Goal: Task Accomplishment & Management: Use online tool/utility

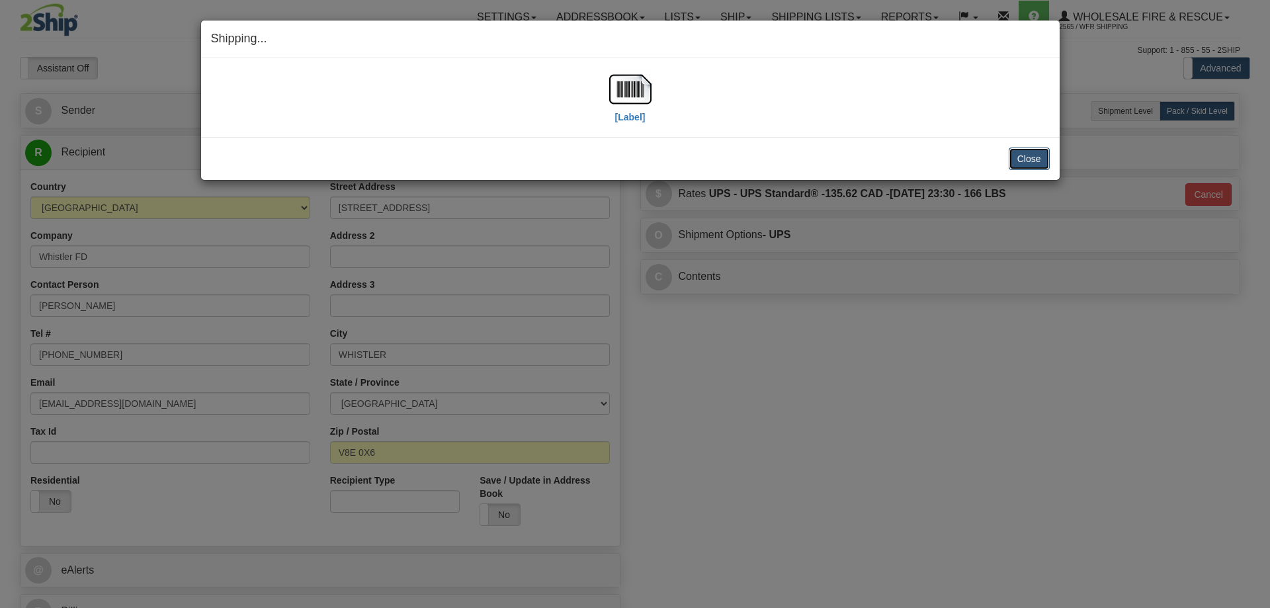
click at [1016, 154] on button "Close" at bounding box center [1029, 158] width 41 height 22
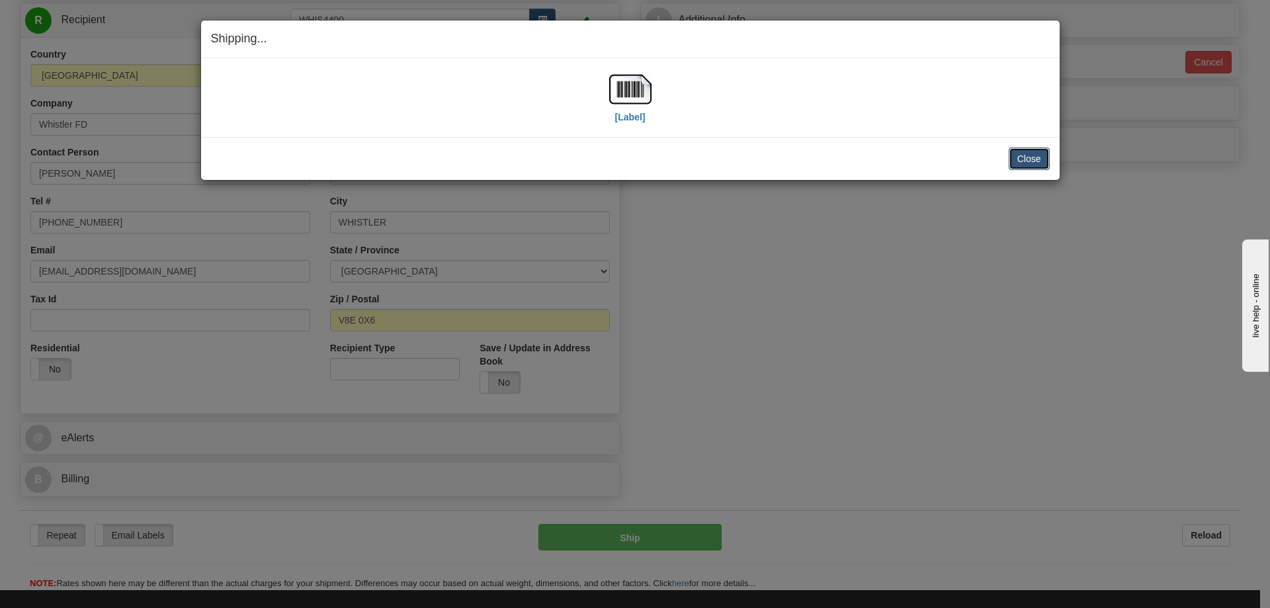
scroll to position [132, 0]
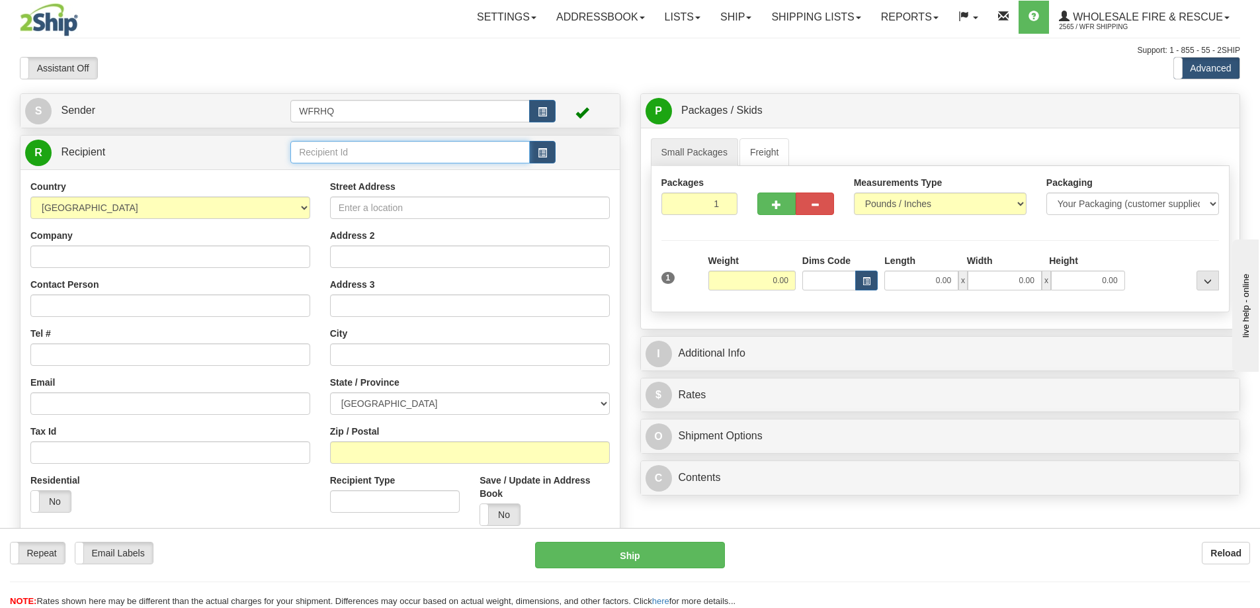
click at [337, 151] on input "text" at bounding box center [409, 152] width 239 height 22
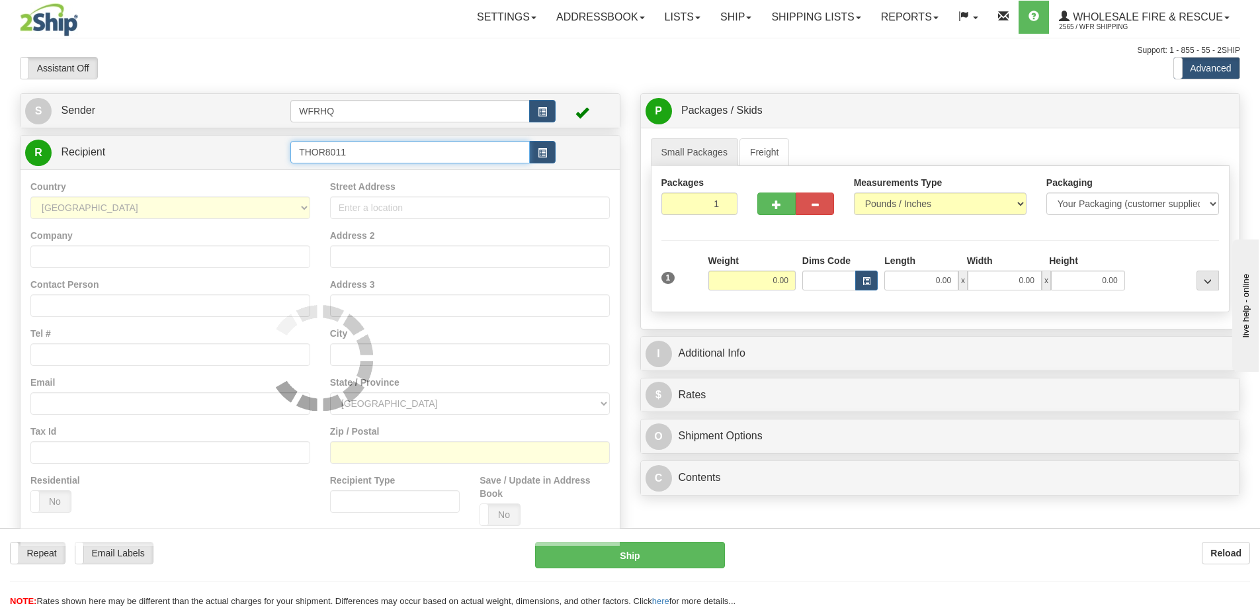
type input "THOR8011"
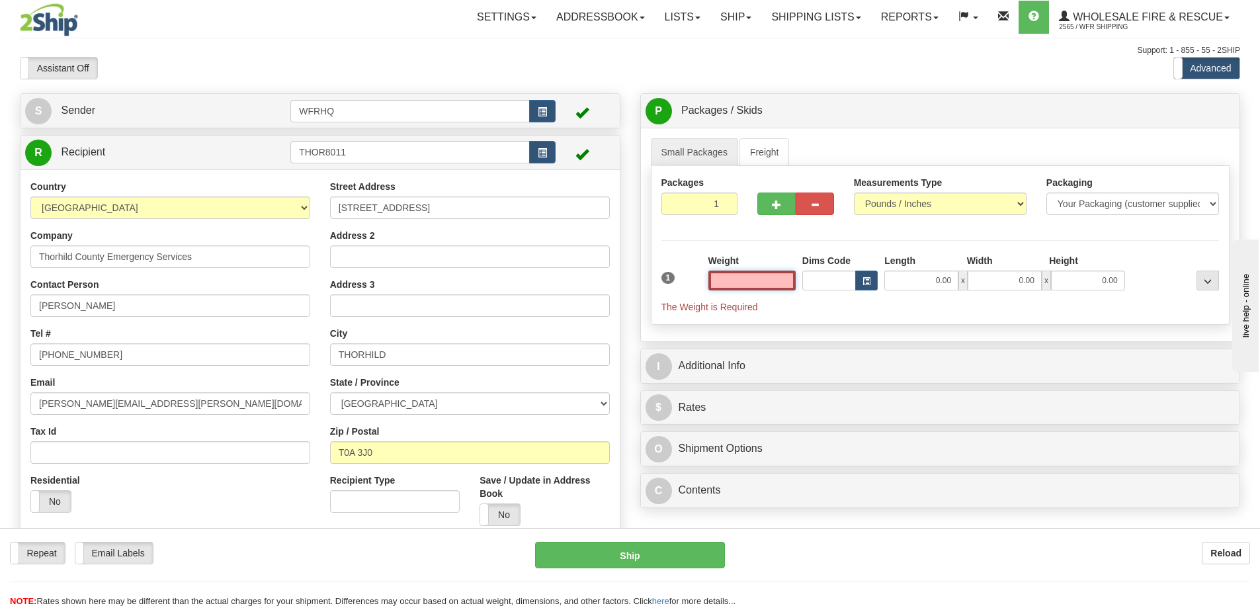
click at [758, 283] on input "text" at bounding box center [751, 280] width 87 height 20
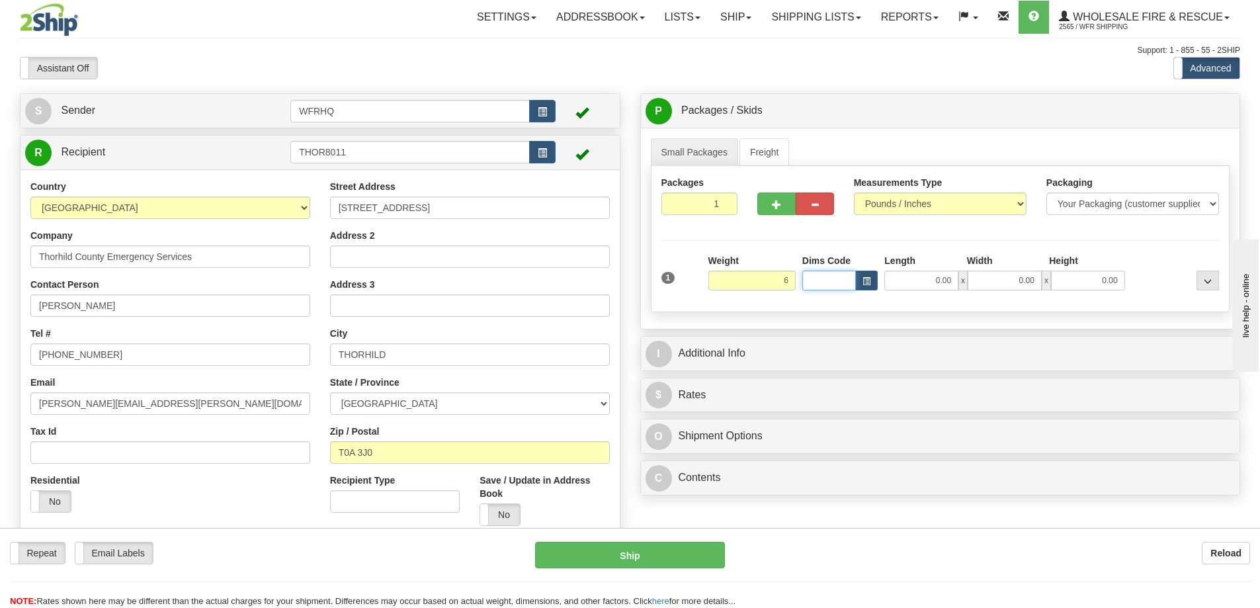
type input "6.00"
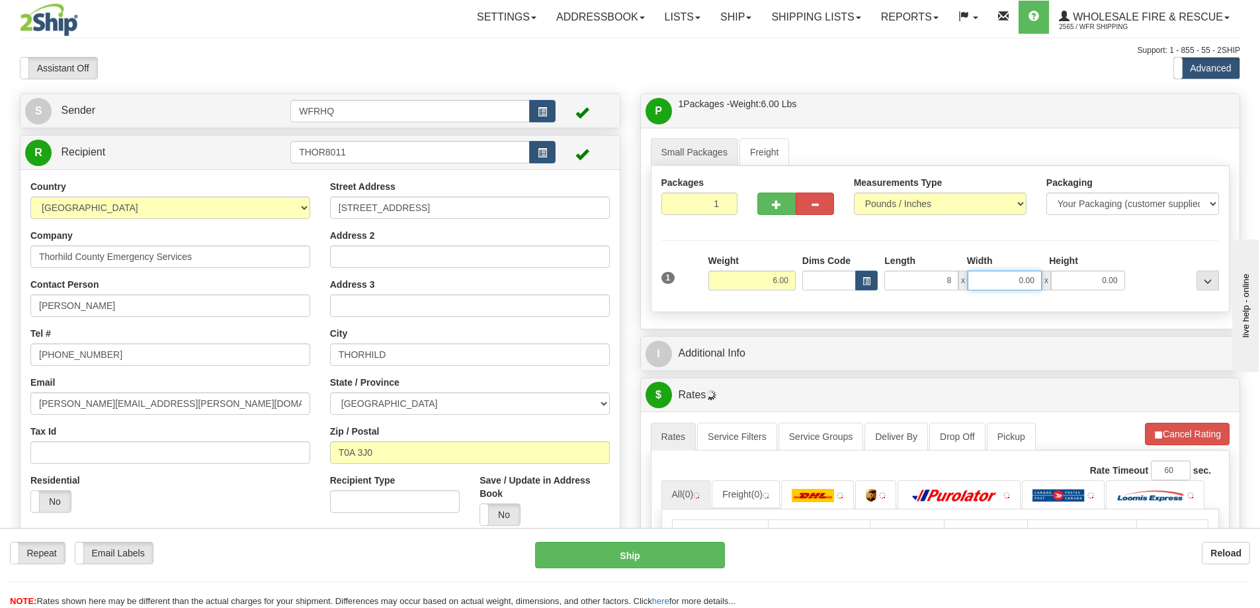
type input "8.00"
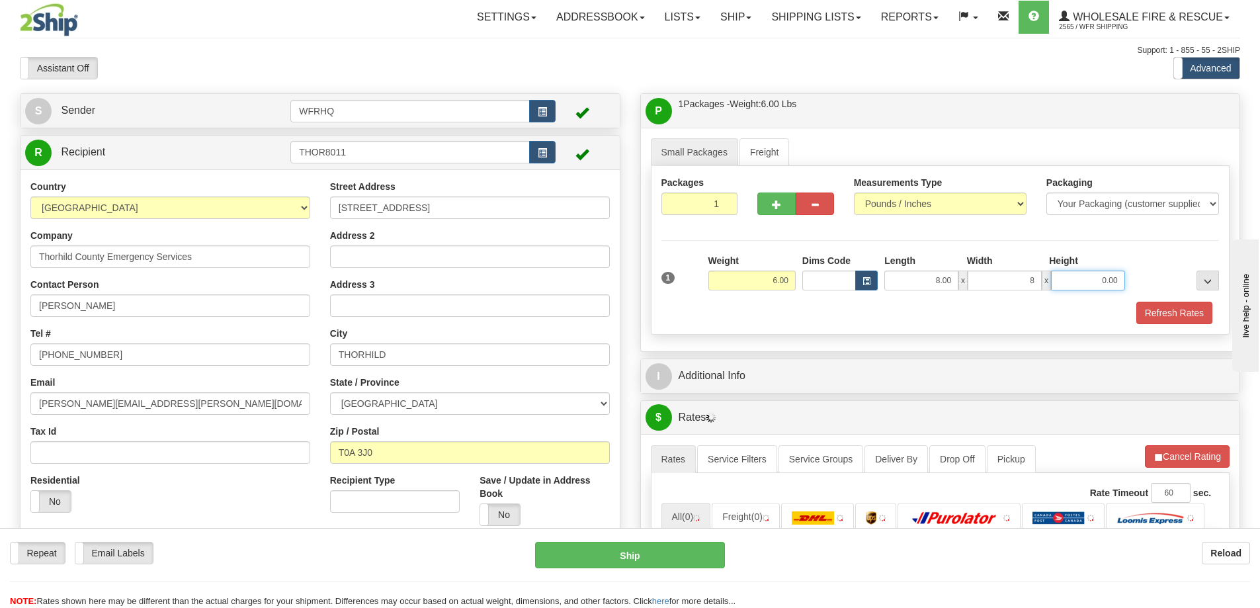
type input "8.00"
drag, startPoint x: 772, startPoint y: 196, endPoint x: 768, endPoint y: 204, distance: 9.8
click at [772, 196] on button "button" at bounding box center [776, 203] width 38 height 22
radio input "true"
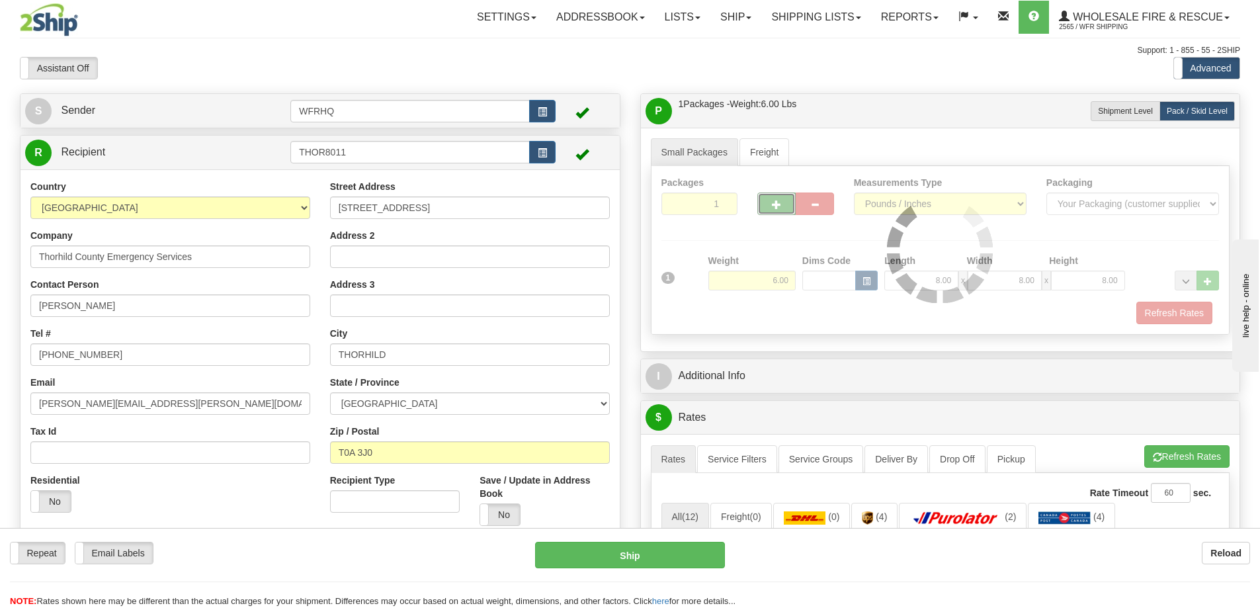
type input "2"
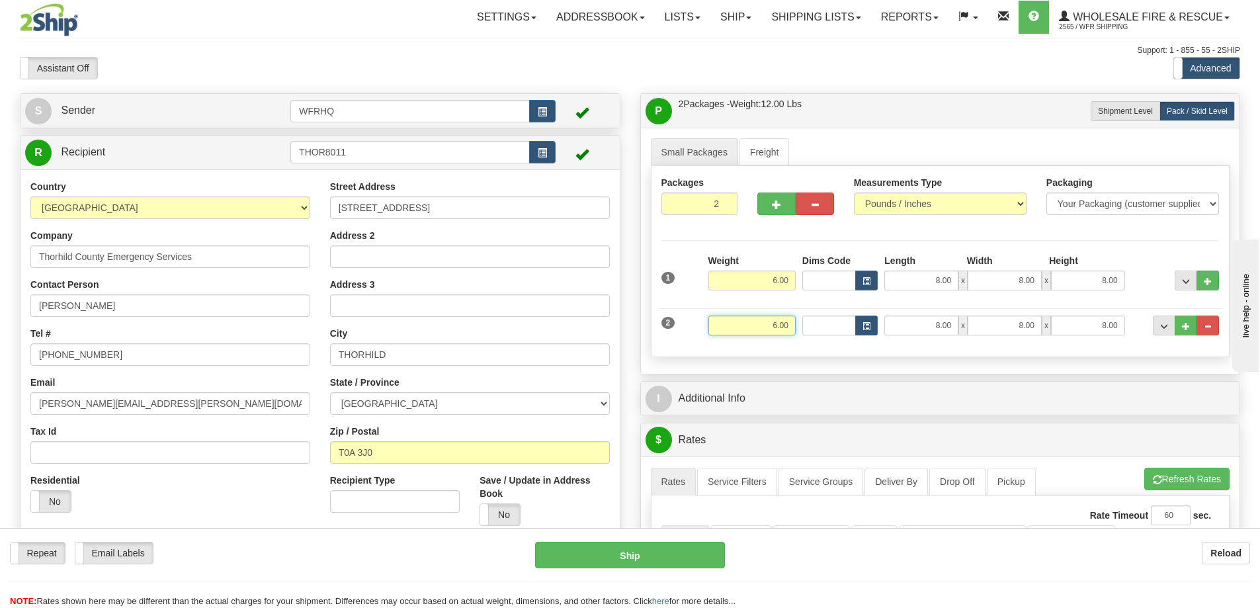
drag, startPoint x: 768, startPoint y: 327, endPoint x: 906, endPoint y: 345, distance: 139.4
click at [906, 345] on div "2 Weight 6.00 Dims Code Length Width Height" at bounding box center [940, 324] width 565 height 44
type input "18.00"
type input "74.00"
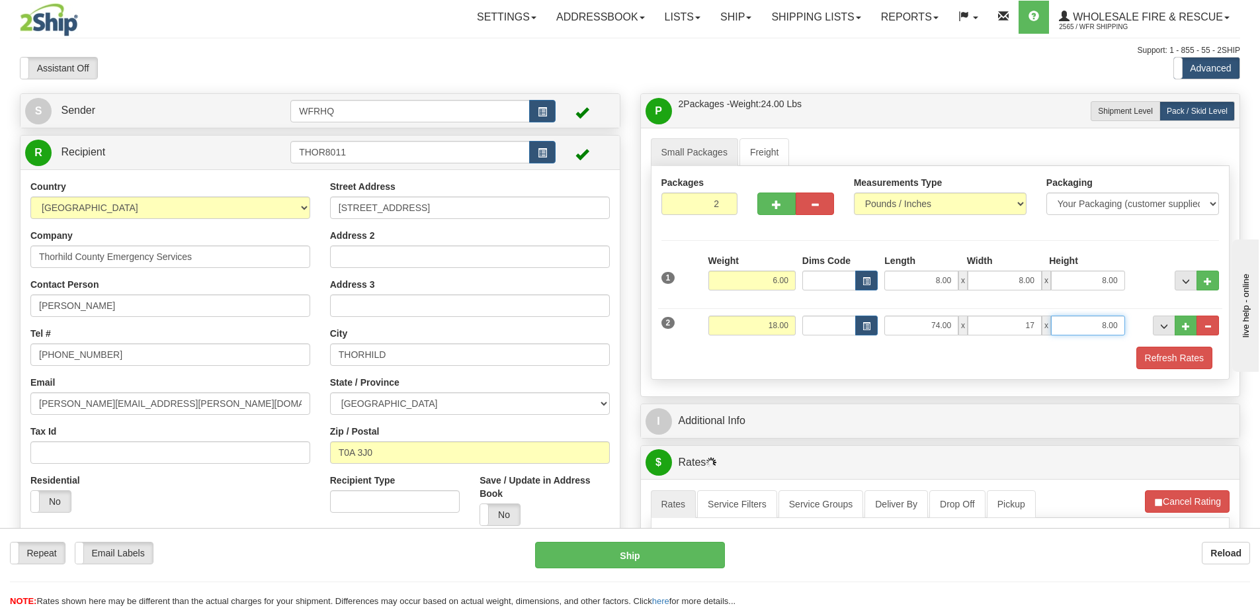
type input "17.00"
type input "3.00"
click at [1149, 362] on button "Refresh Rates" at bounding box center [1174, 358] width 76 height 22
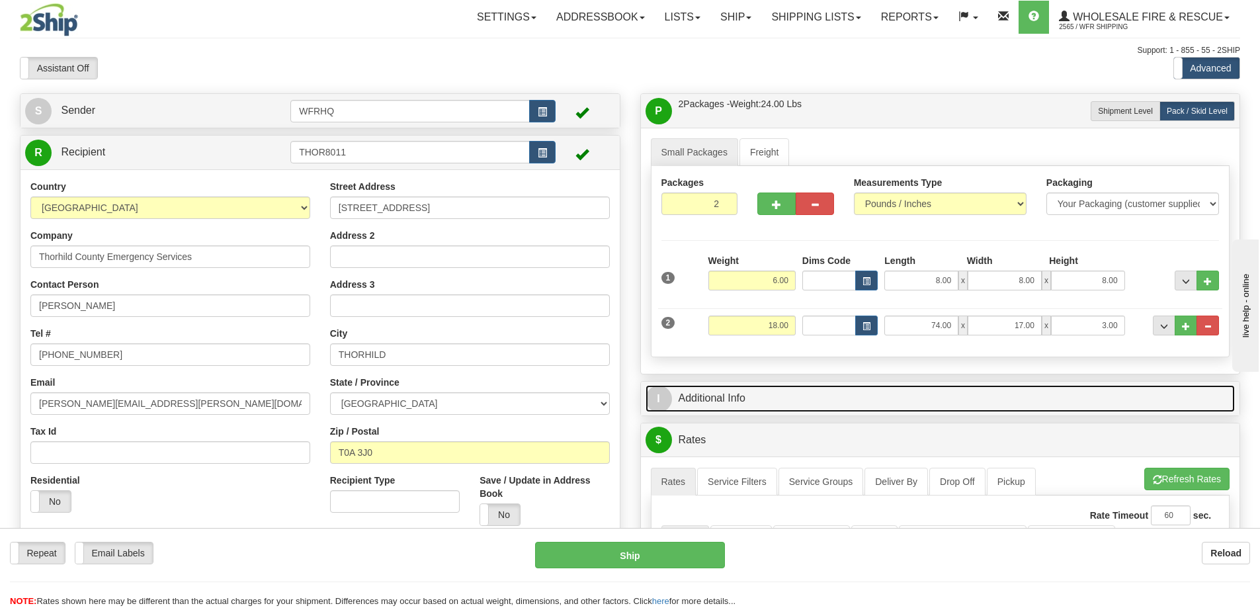
click at [899, 400] on link "I Additional Info" at bounding box center [940, 398] width 590 height 27
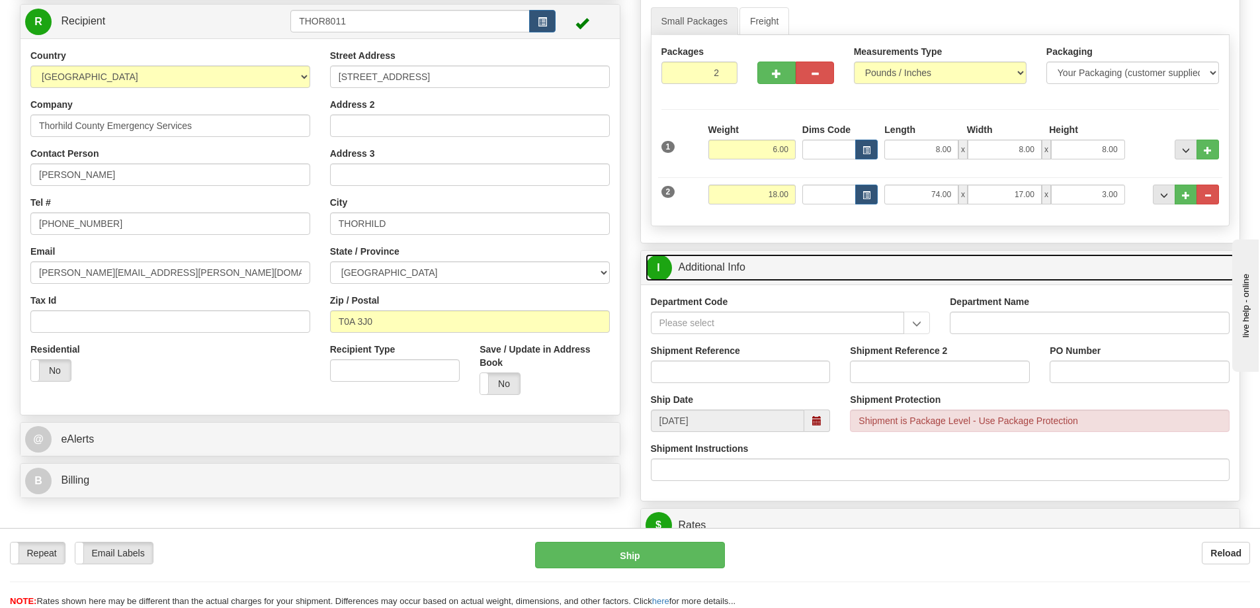
scroll to position [132, 0]
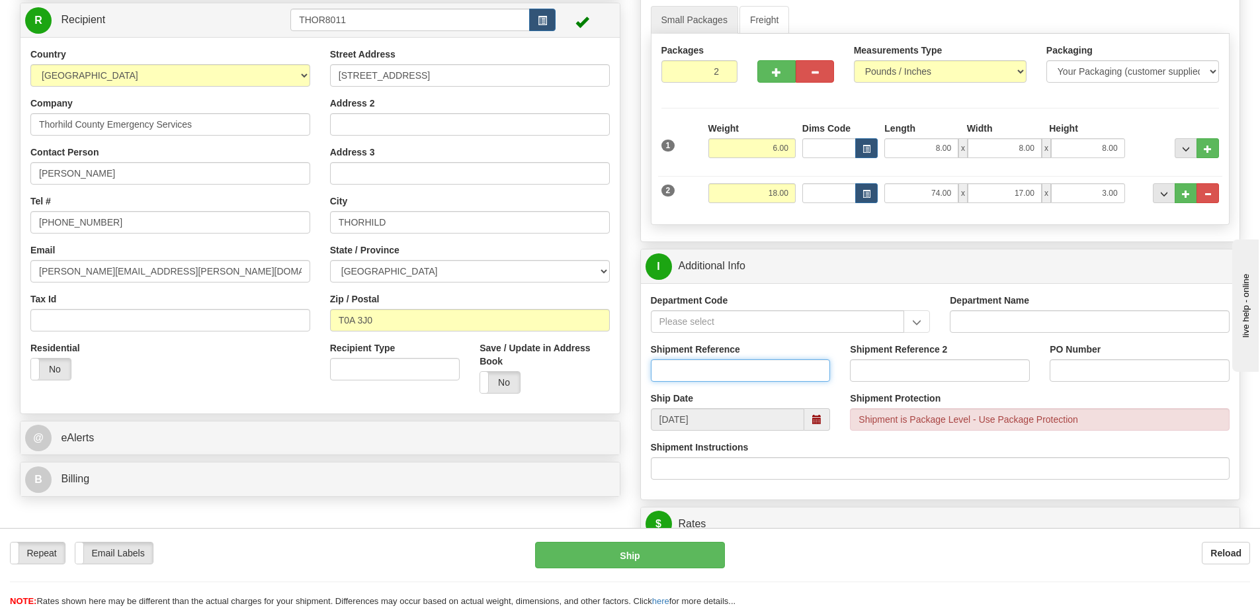
click at [732, 374] on input "Shipment Reference" at bounding box center [741, 370] width 180 height 22
type input "S46996-31071"
type input "ES25225"
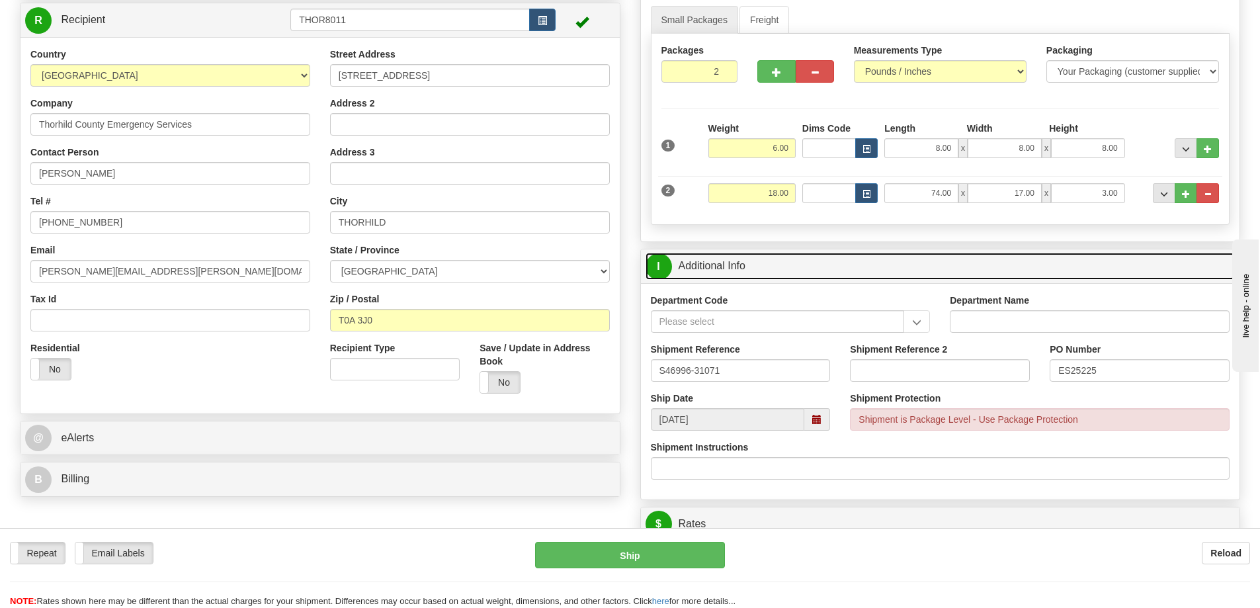
click at [909, 265] on link "I Additional Info" at bounding box center [940, 266] width 590 height 27
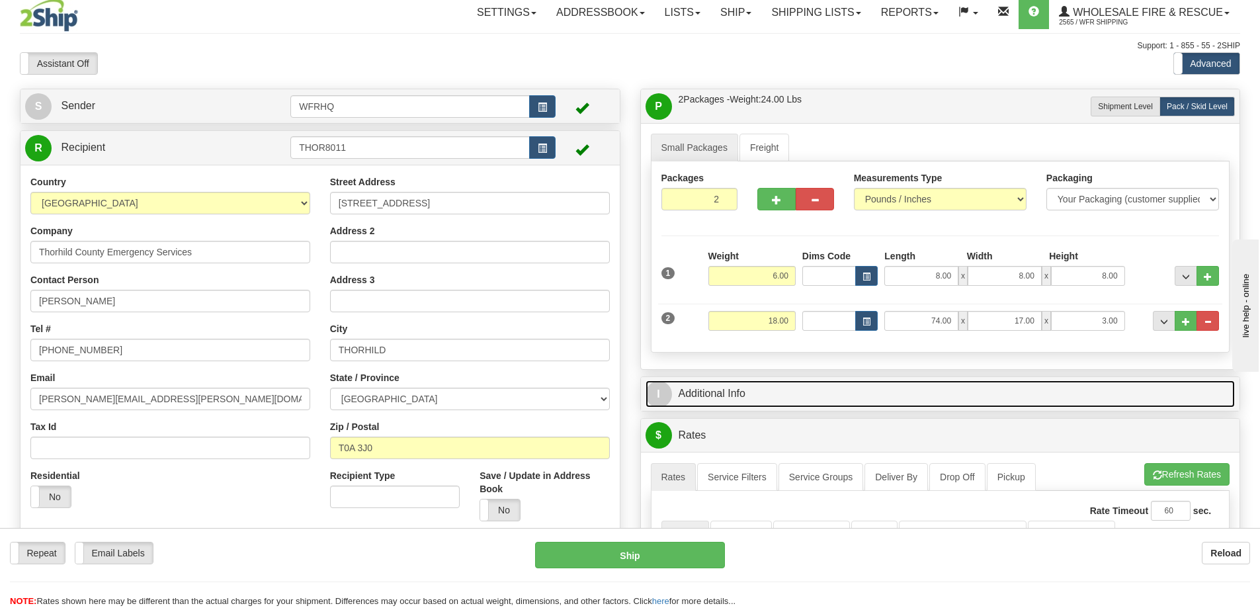
scroll to position [0, 0]
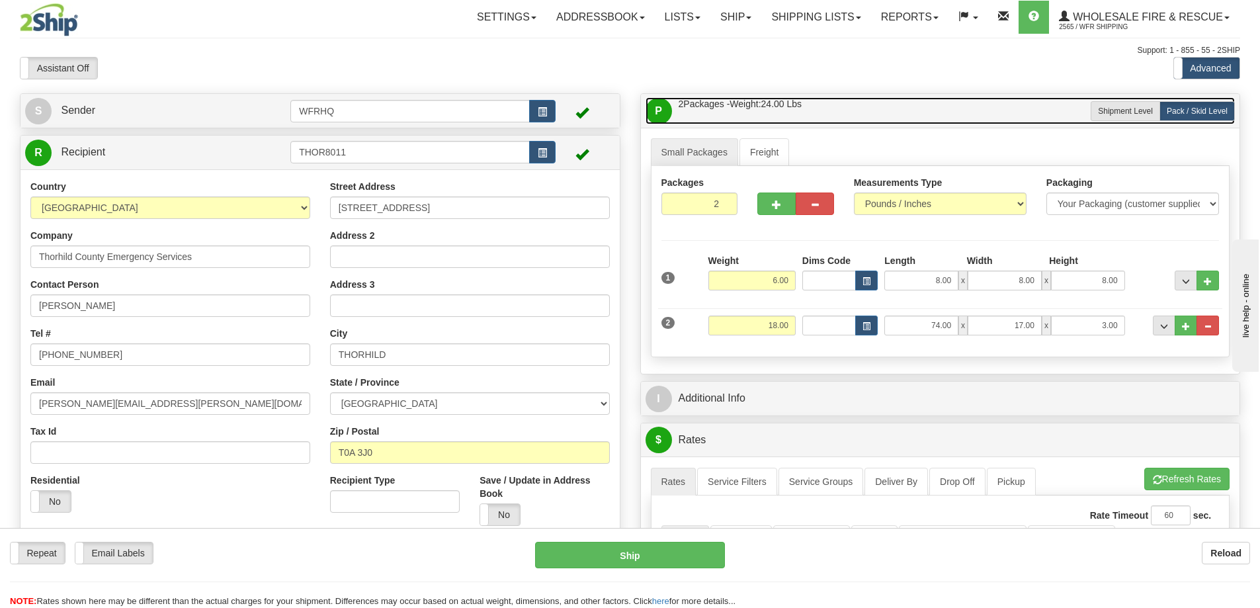
click at [882, 116] on link "P Packages / Skids 2 Packages - Weight: 24.00 Lbs 1 Skids - Weight: 0.00 Lbs" at bounding box center [940, 110] width 590 height 27
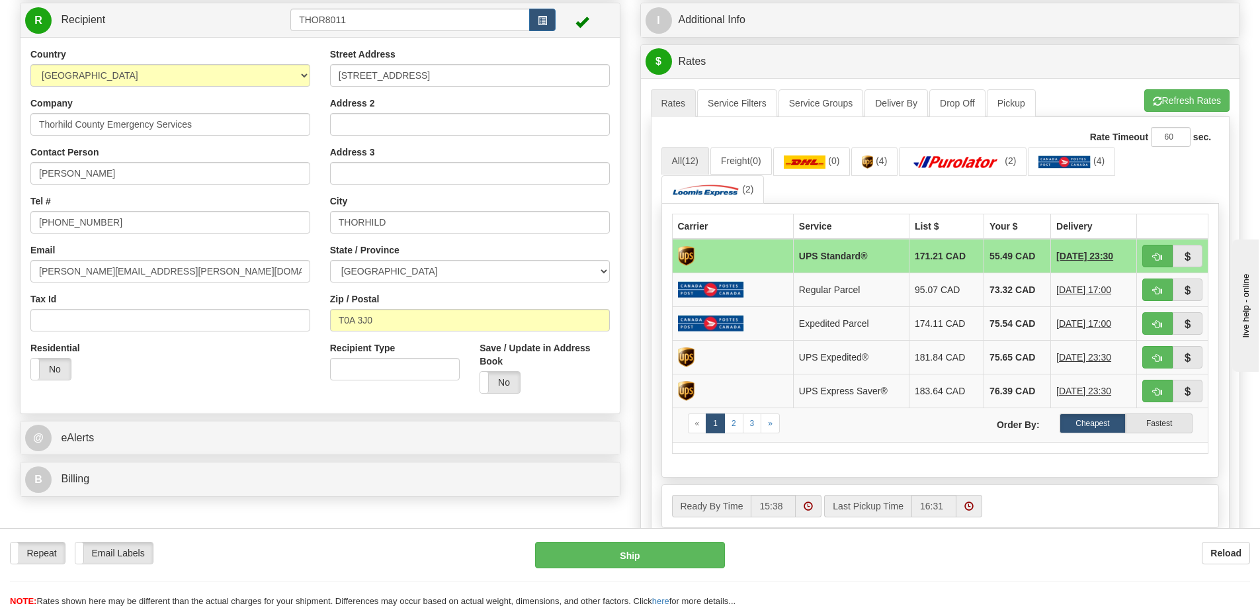
scroll to position [66, 0]
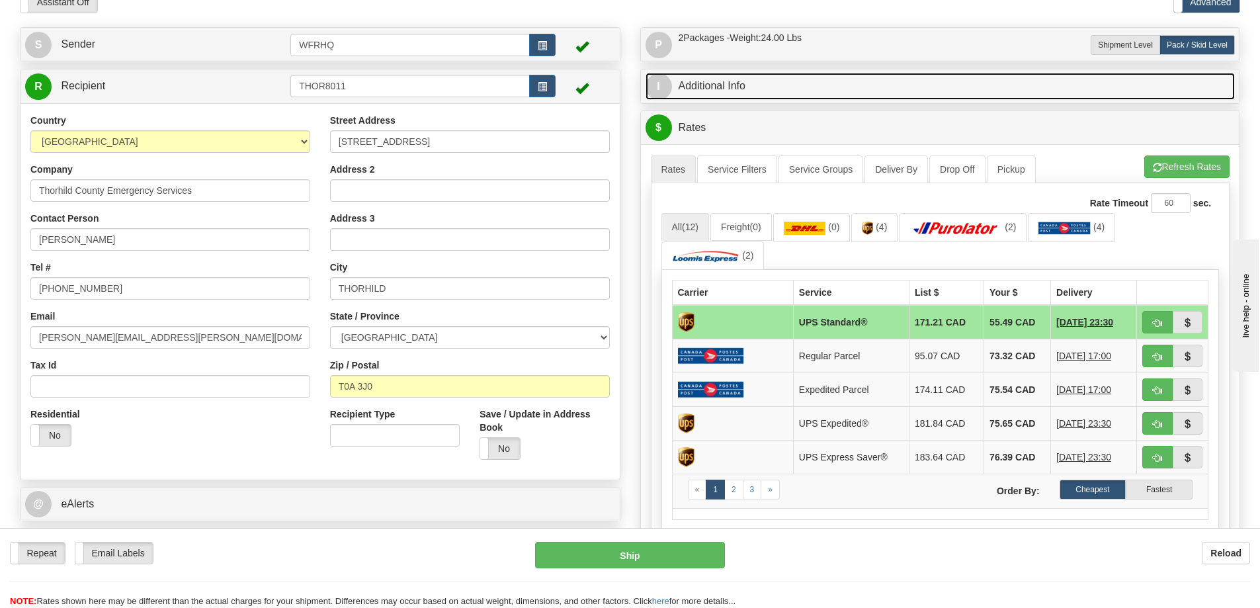
click at [775, 85] on link "I Additional Info" at bounding box center [940, 86] width 590 height 27
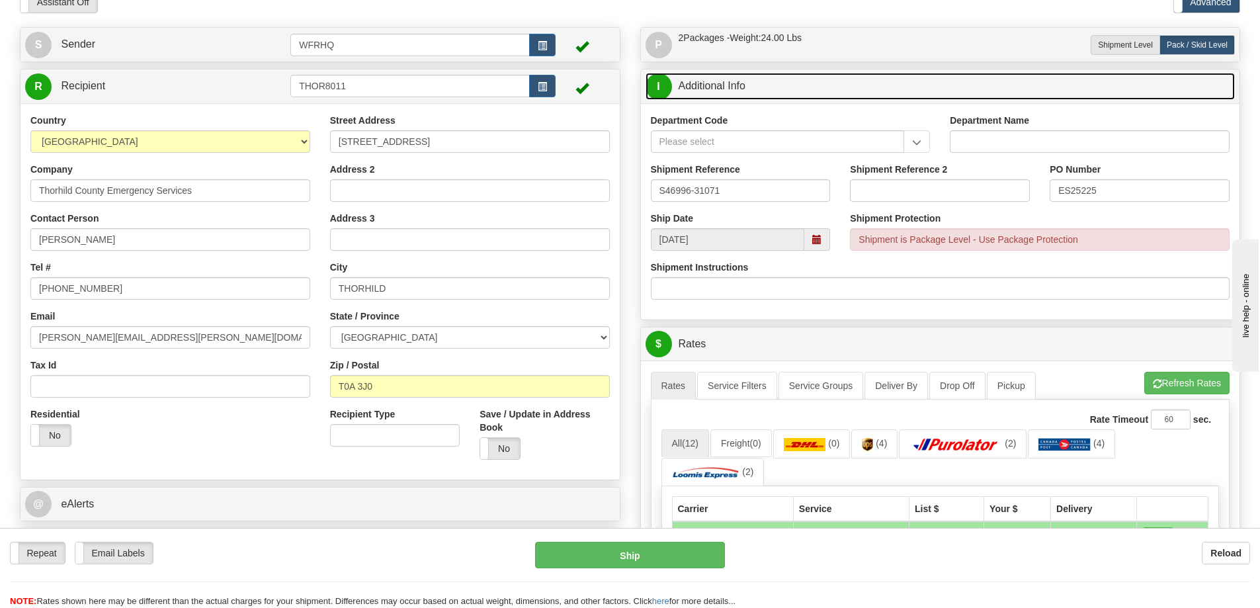
click at [815, 247] on span at bounding box center [817, 239] width 26 height 22
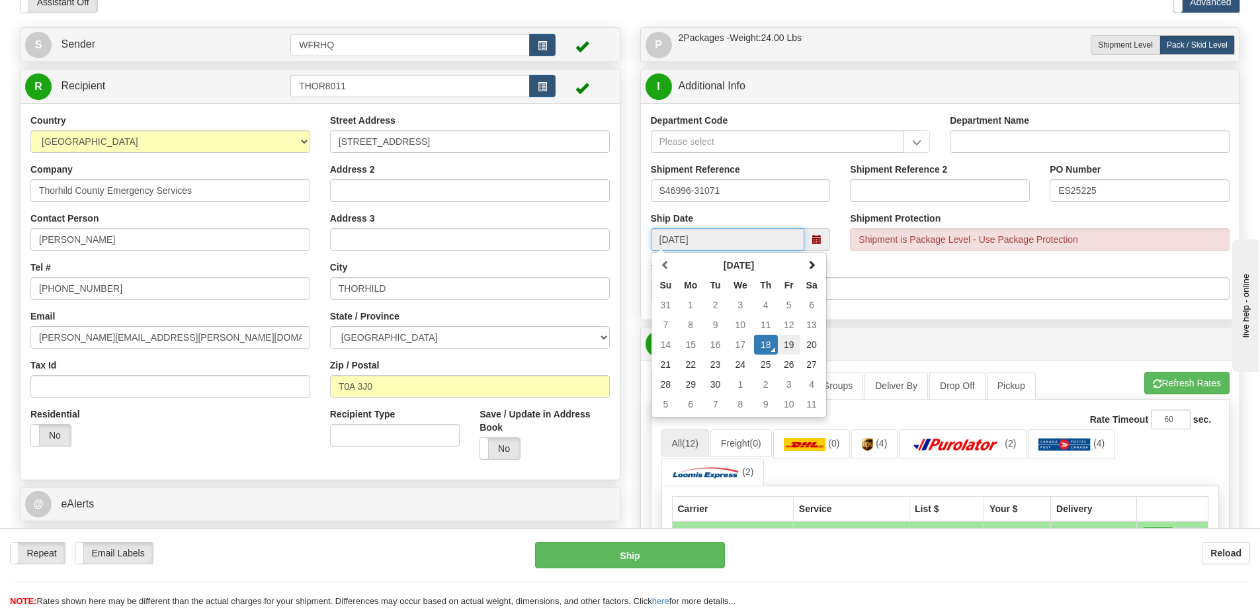
click at [791, 344] on td "19" at bounding box center [789, 345] width 22 height 20
type input "10:00"
type input "[DATE]"
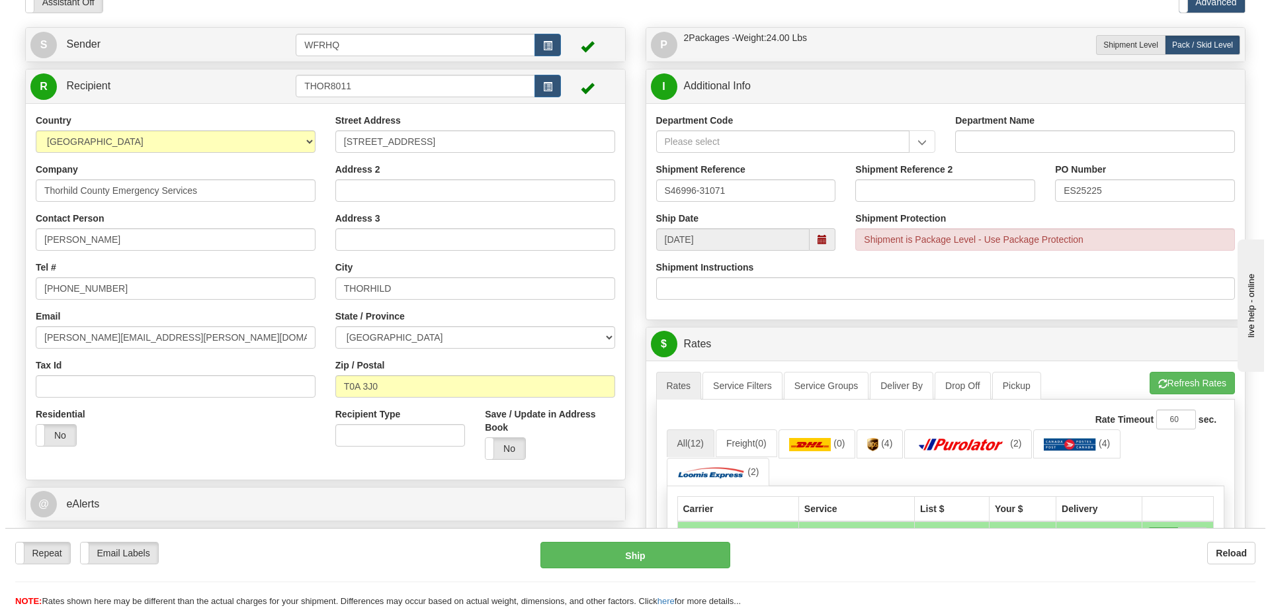
scroll to position [0, 0]
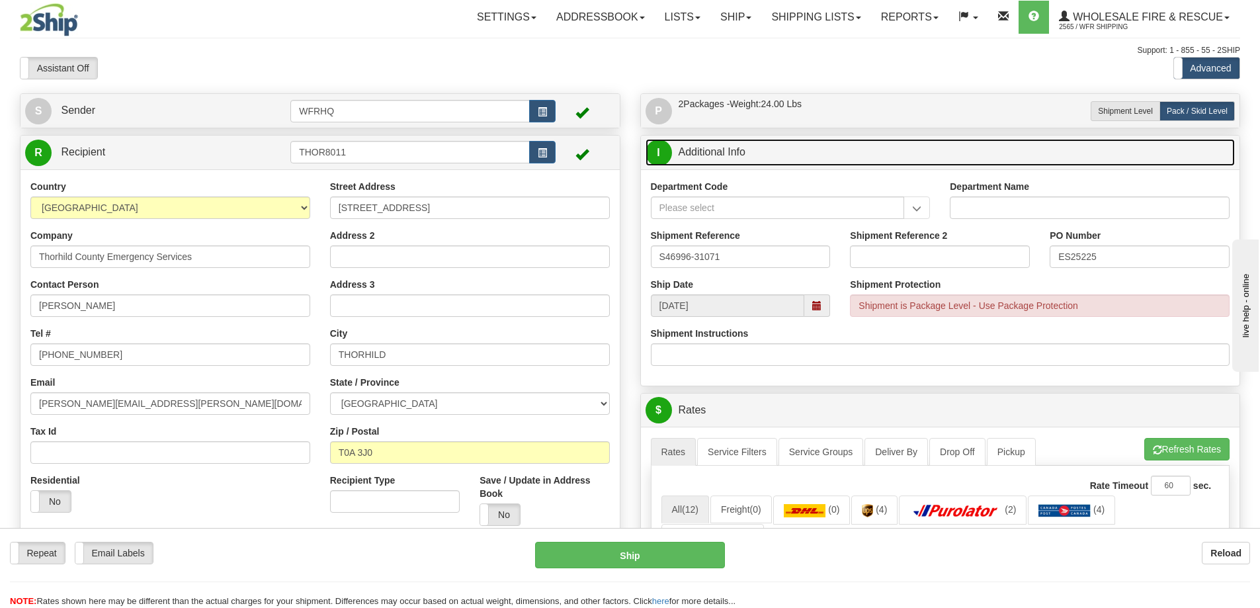
click at [826, 158] on link "I Additional Info" at bounding box center [940, 152] width 590 height 27
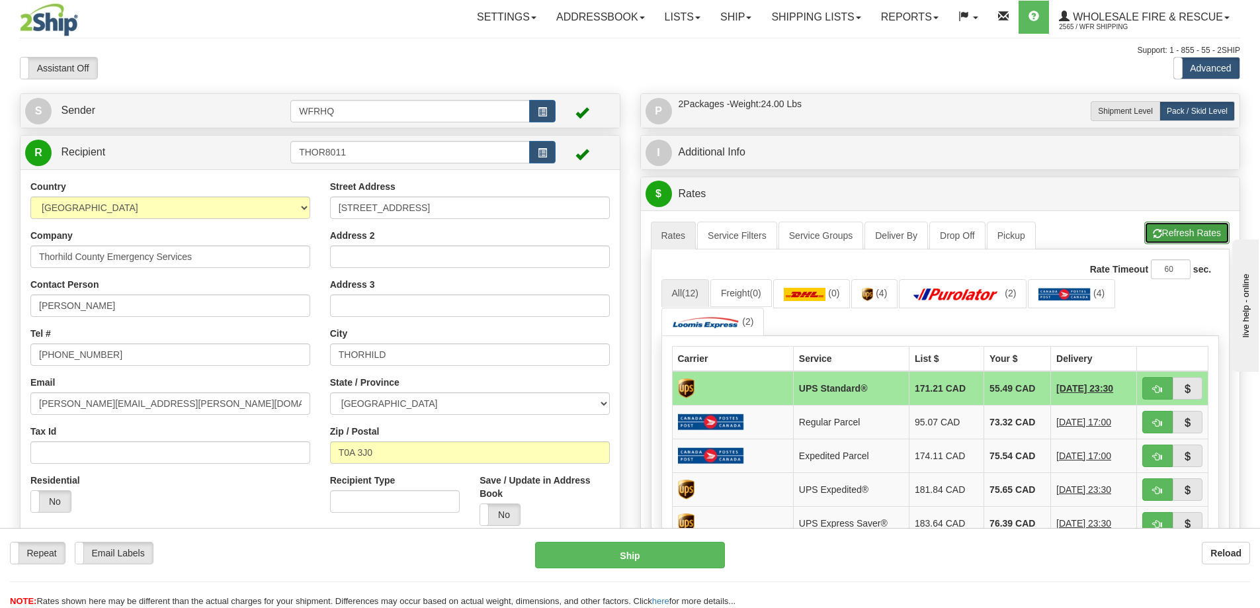
click at [1194, 237] on button "Refresh Rates" at bounding box center [1186, 233] width 85 height 22
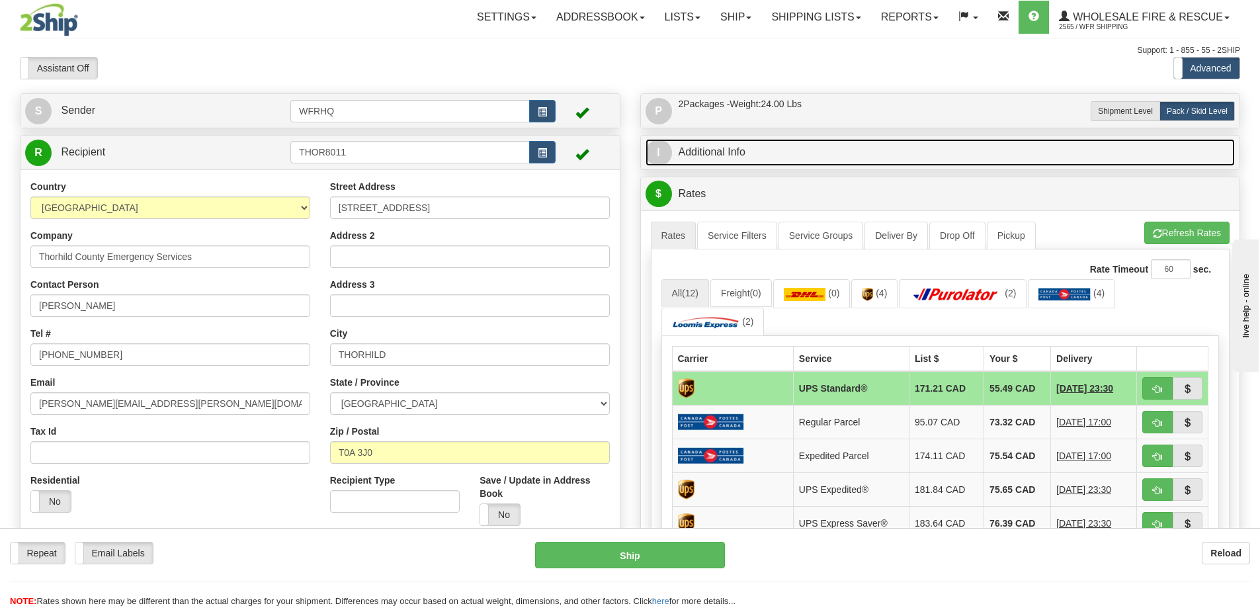
click at [787, 159] on link "I Additional Info" at bounding box center [940, 152] width 590 height 27
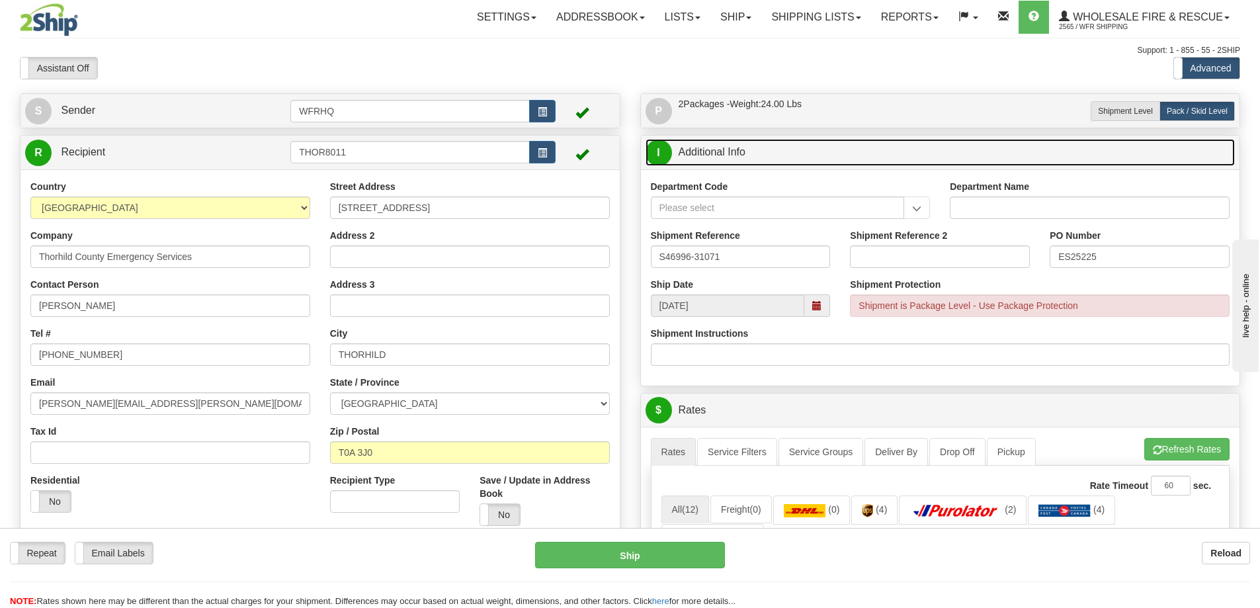
click at [787, 159] on link "I Additional Info" at bounding box center [940, 152] width 590 height 27
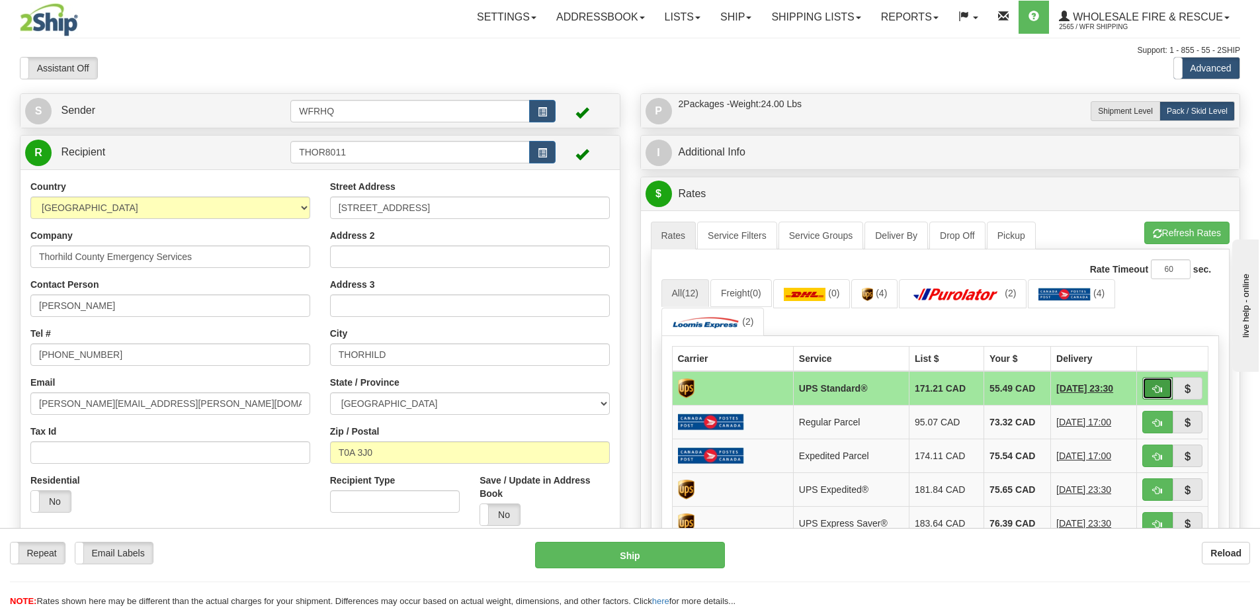
click at [1160, 389] on span "button" at bounding box center [1157, 389] width 9 height 9
type input "11"
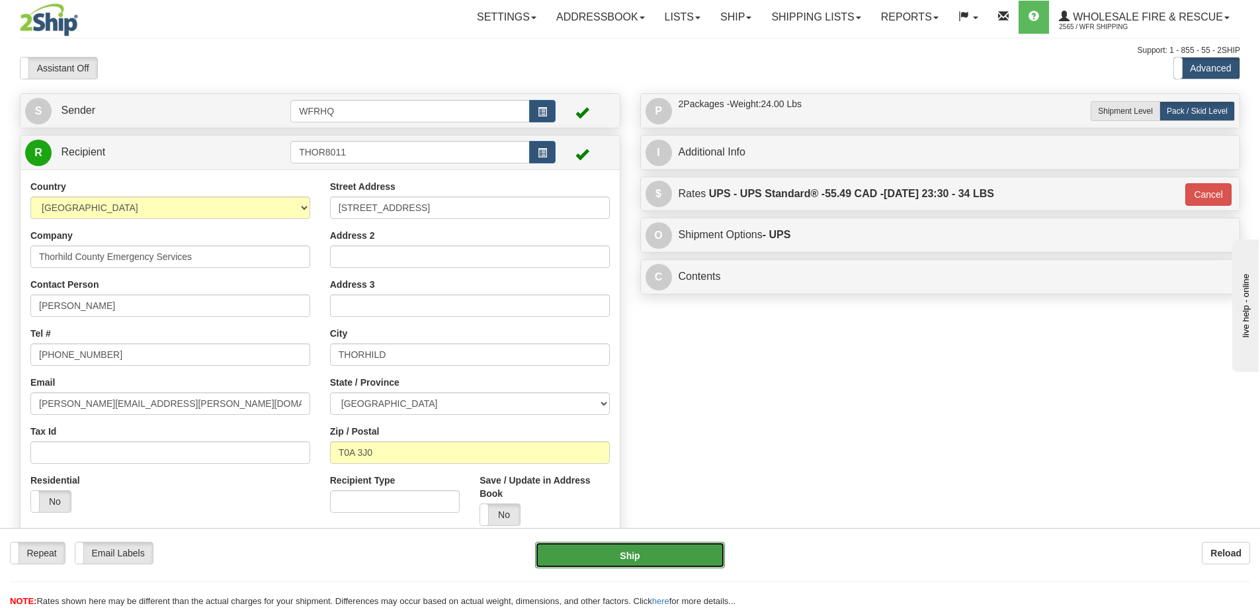
click at [655, 557] on button "Ship" at bounding box center [630, 555] width 190 height 26
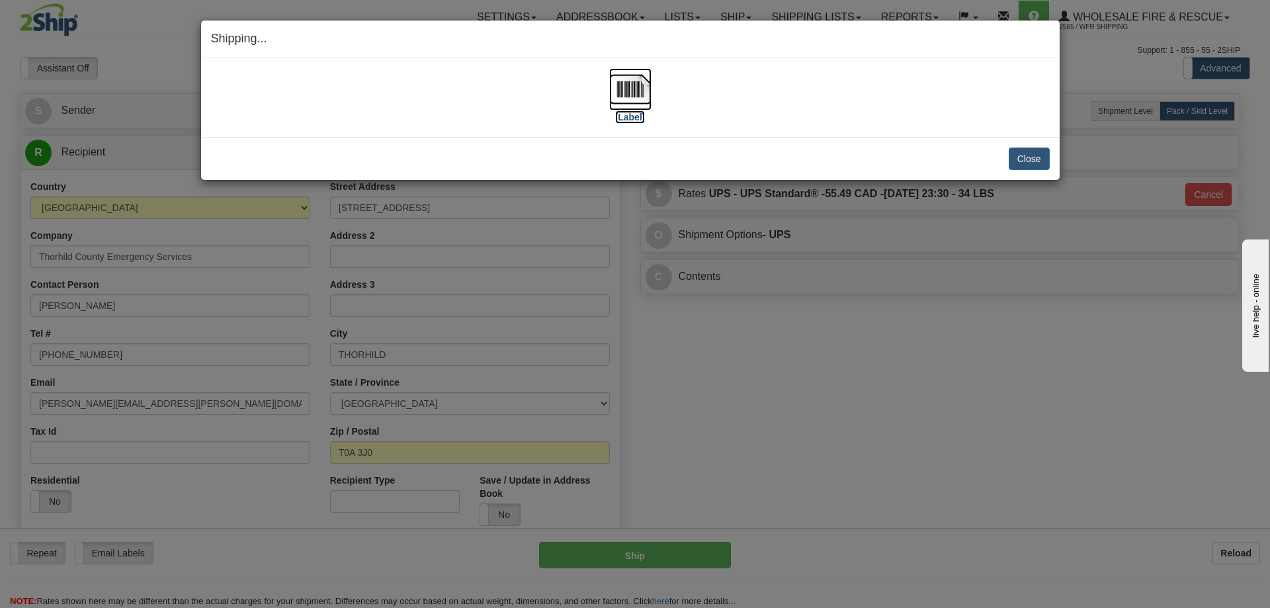
click at [624, 83] on img at bounding box center [630, 89] width 42 height 42
